Goal: Navigation & Orientation: Find specific page/section

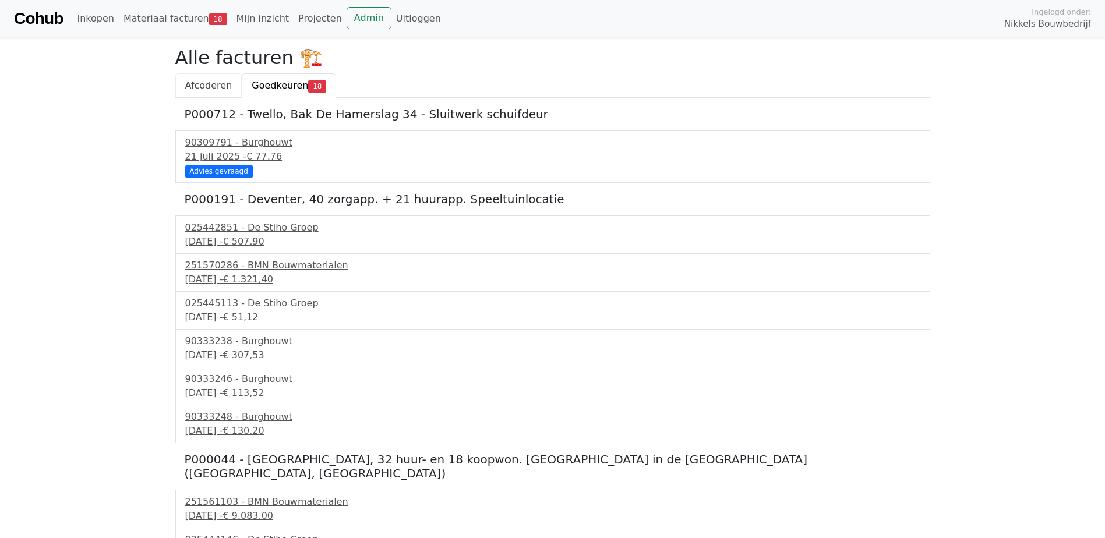
drag, startPoint x: 210, startPoint y: 87, endPoint x: 218, endPoint y: 86, distance: 7.7
click at [210, 87] on span "Afcoderen" at bounding box center [208, 85] width 47 height 11
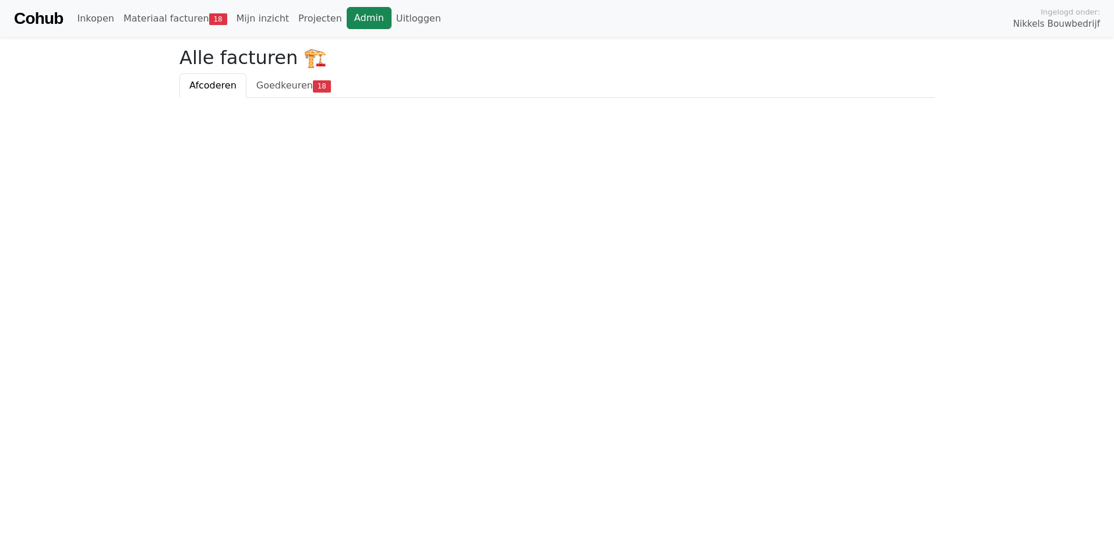
click at [347, 22] on link "Admin" at bounding box center [369, 18] width 45 height 22
